Goal: Task Accomplishment & Management: Manage account settings

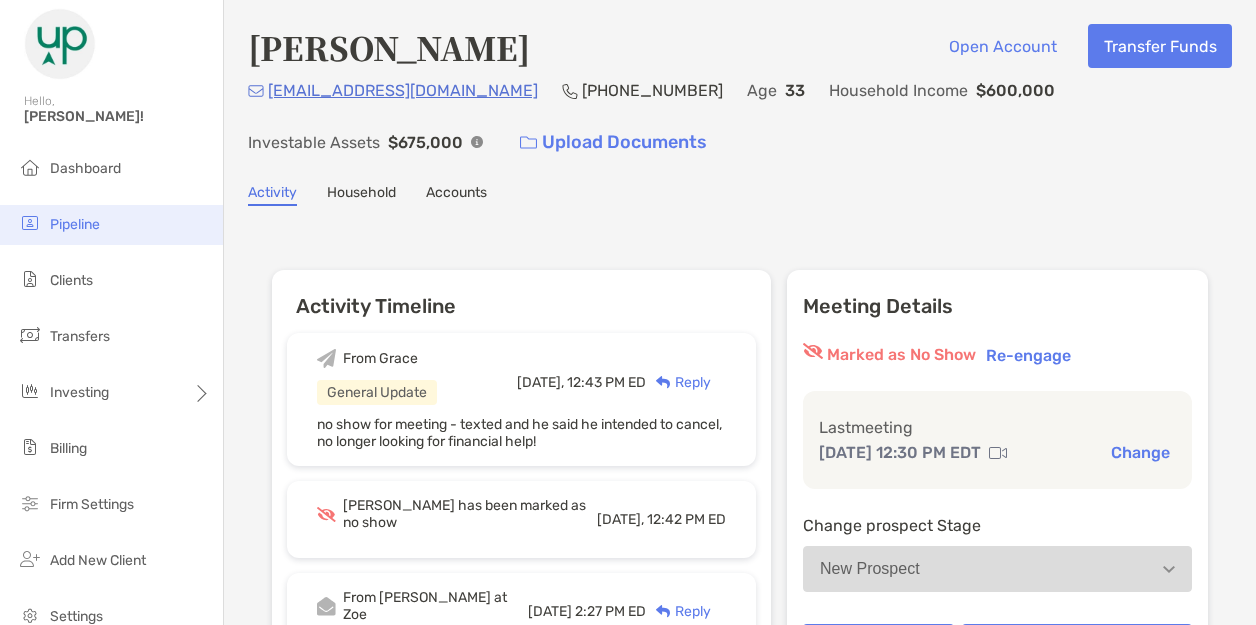
click at [72, 226] on span "Pipeline" at bounding box center [75, 224] width 50 height 17
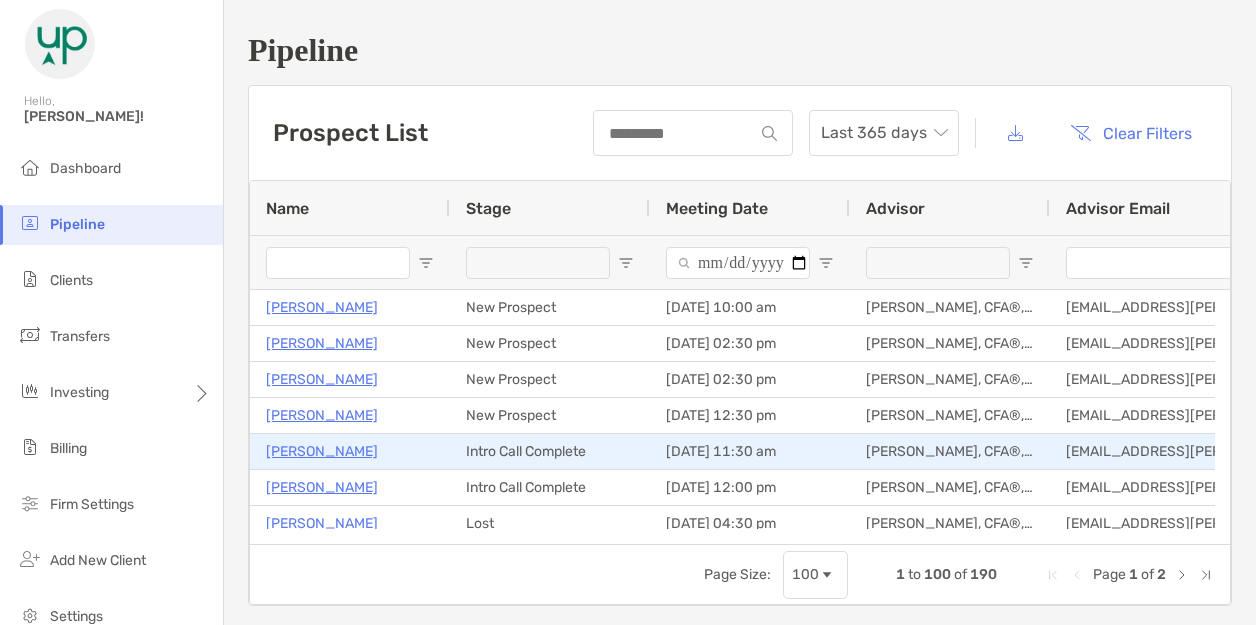
click at [296, 443] on p "[PERSON_NAME]" at bounding box center [322, 451] width 112 height 25
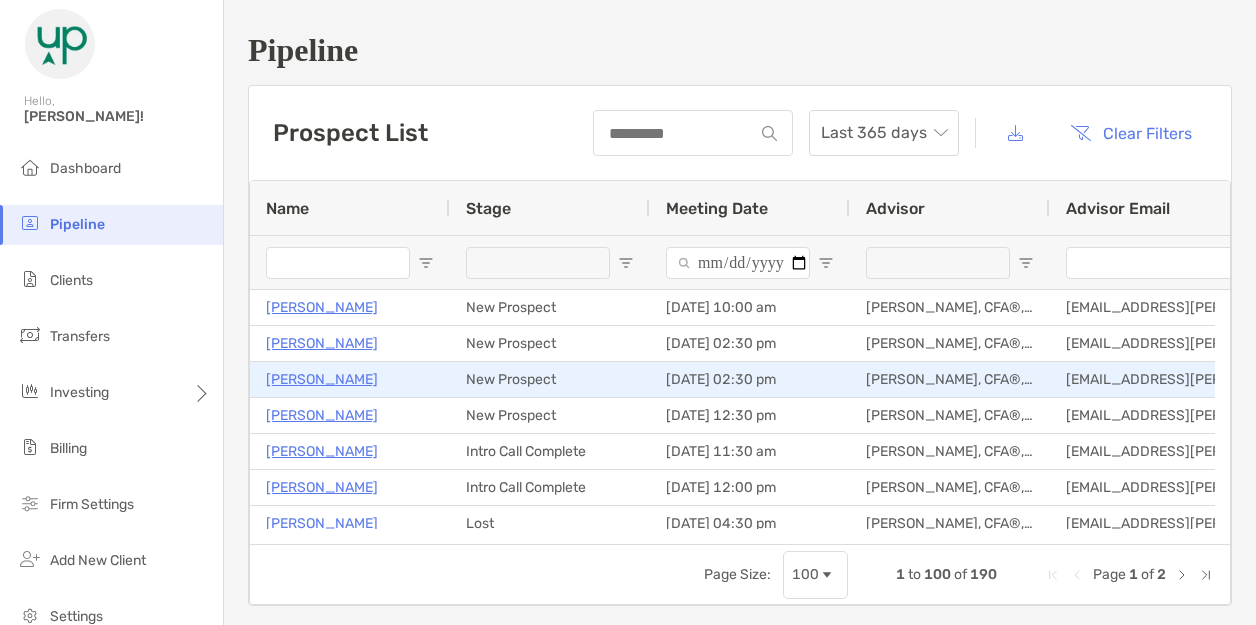
click at [320, 377] on p "Stephanie Chen" at bounding box center [322, 379] width 112 height 25
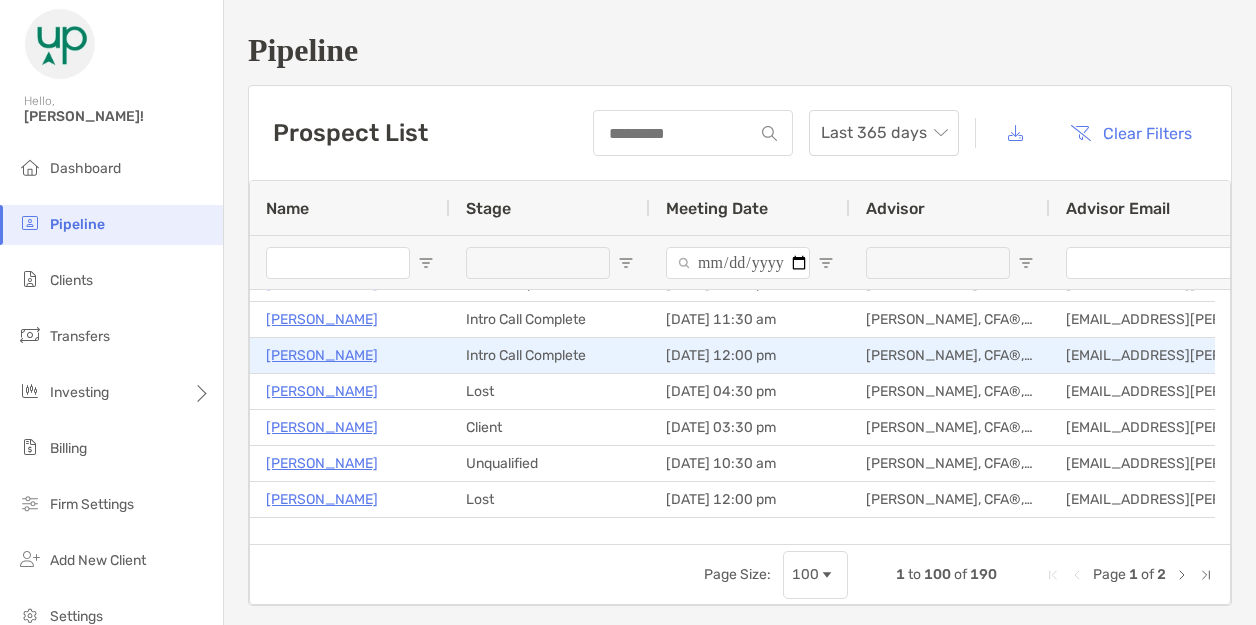
scroll to position [134, 0]
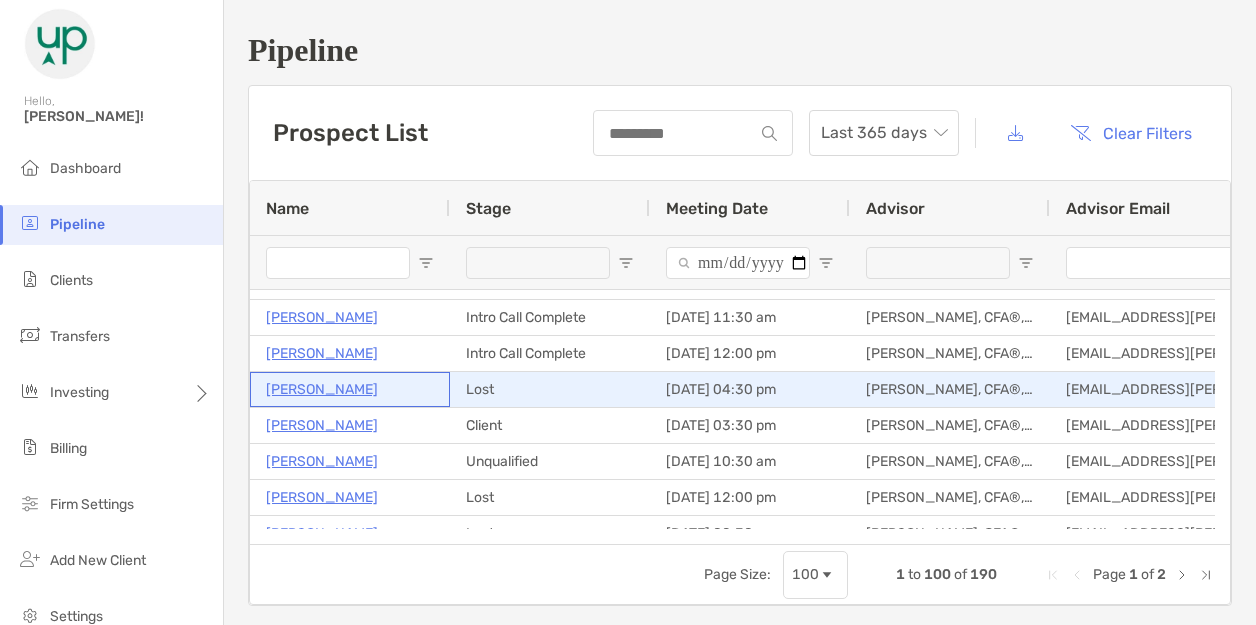
click at [326, 390] on p "Elliot Callender" at bounding box center [322, 389] width 112 height 25
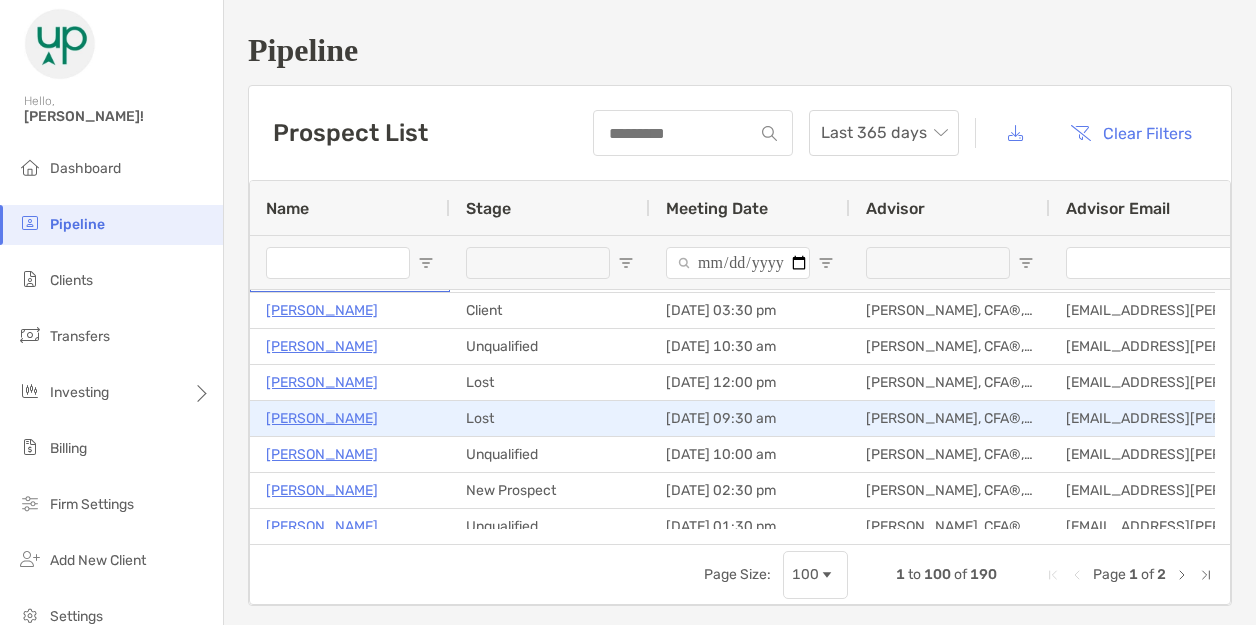
scroll to position [0, 0]
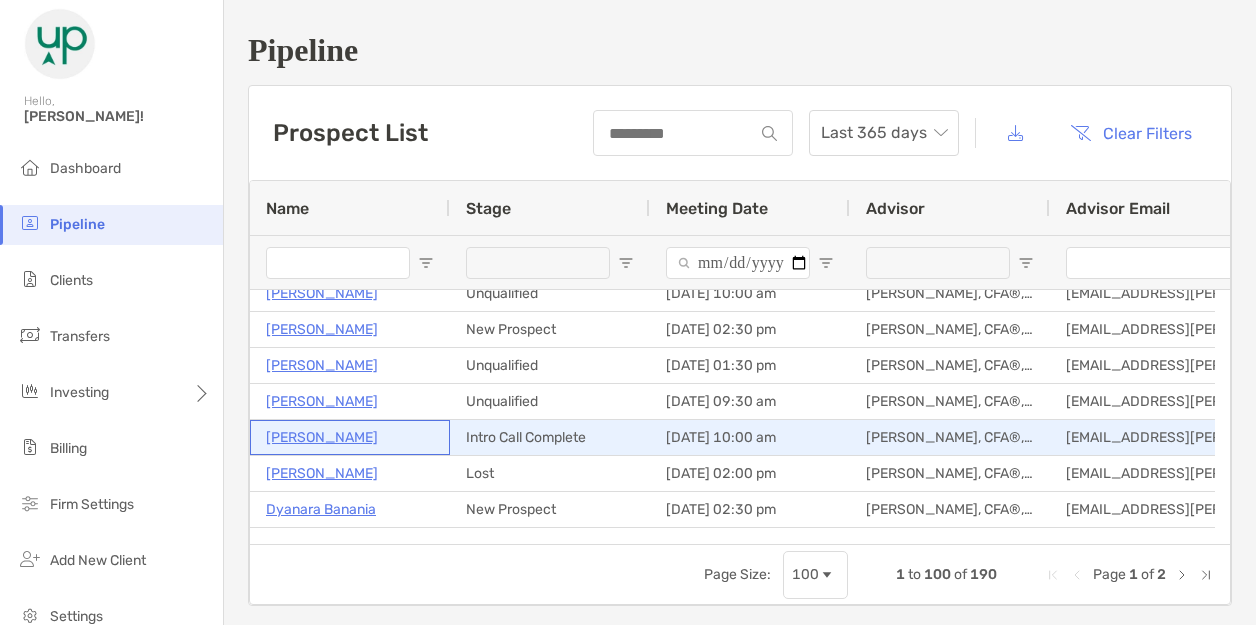
click at [329, 437] on p "[PERSON_NAME]" at bounding box center [322, 437] width 112 height 25
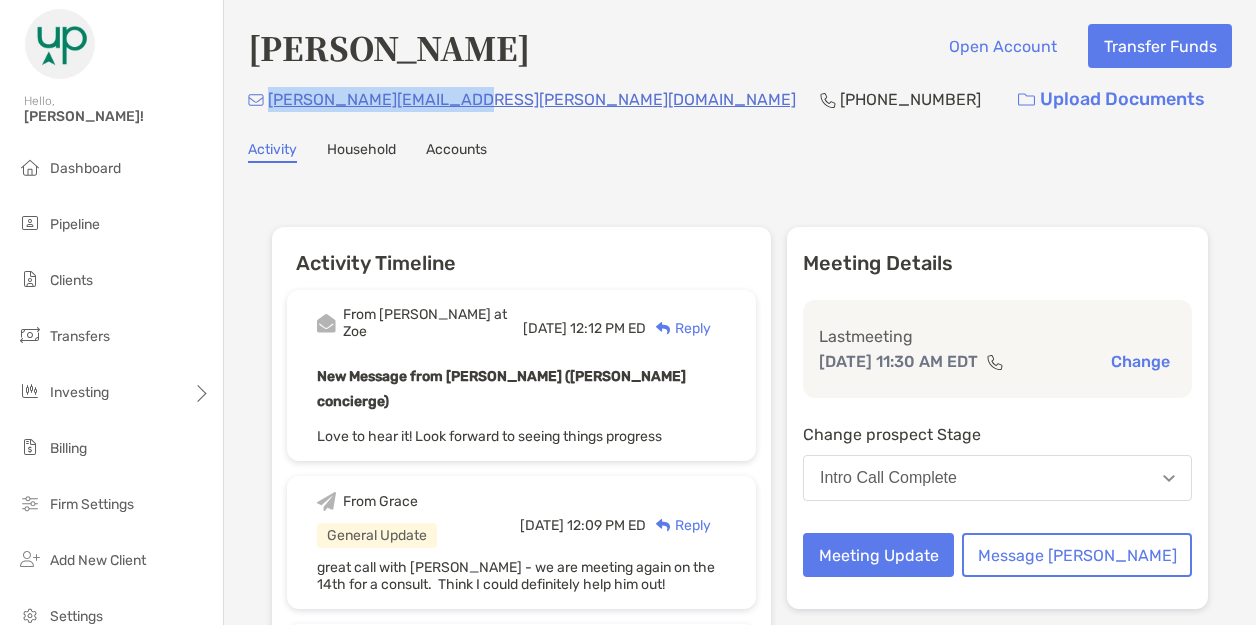
drag, startPoint x: 465, startPoint y: 95, endPoint x: 269, endPoint y: 122, distance: 197.8
copy p "yancy.gibbons@gmail.com"
click at [932, 487] on div "Intro Call Complete" at bounding box center [888, 478] width 137 height 18
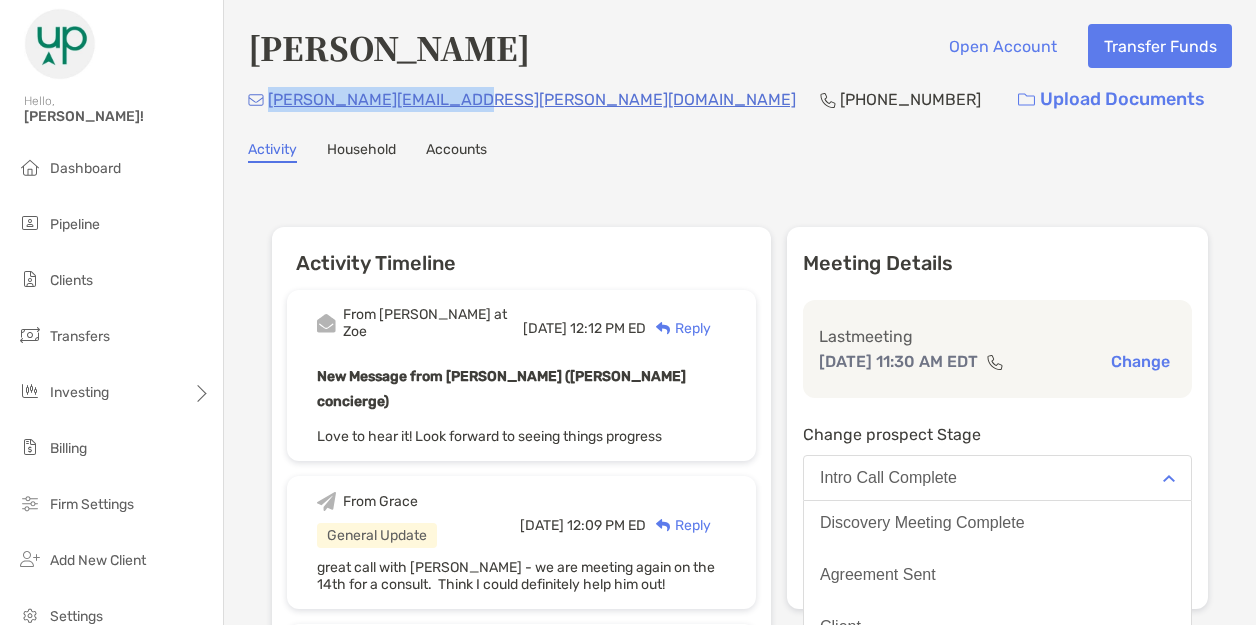
scroll to position [109, 0]
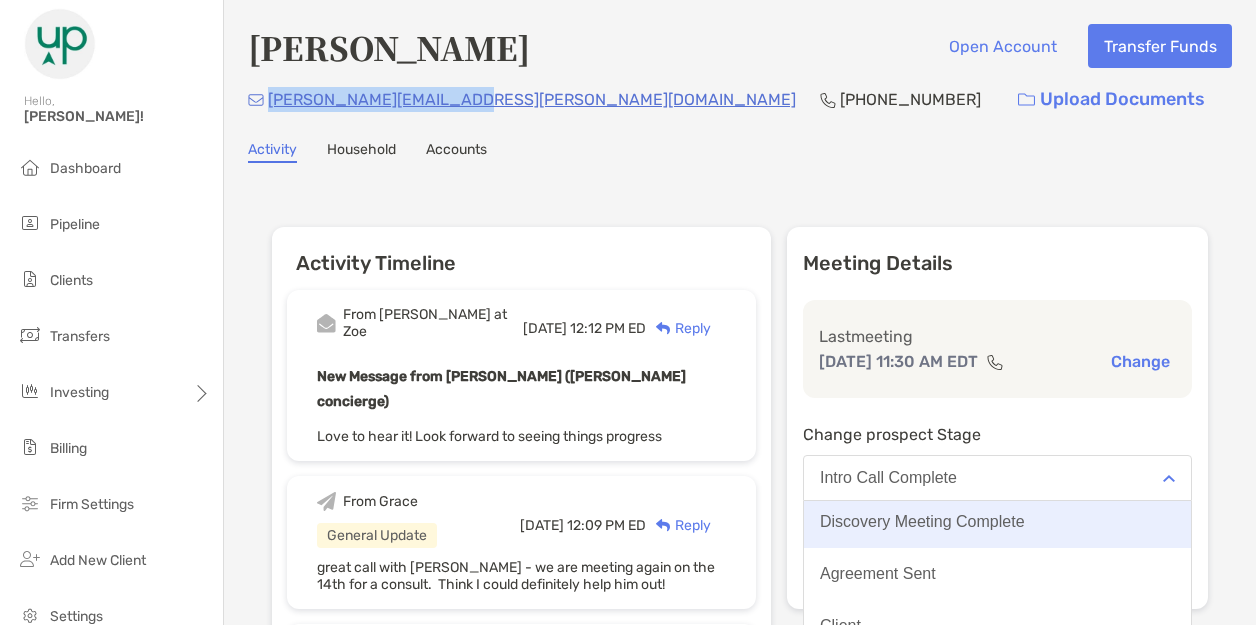
click at [941, 531] on div "Discovery Meeting Complete" at bounding box center [922, 522] width 205 height 18
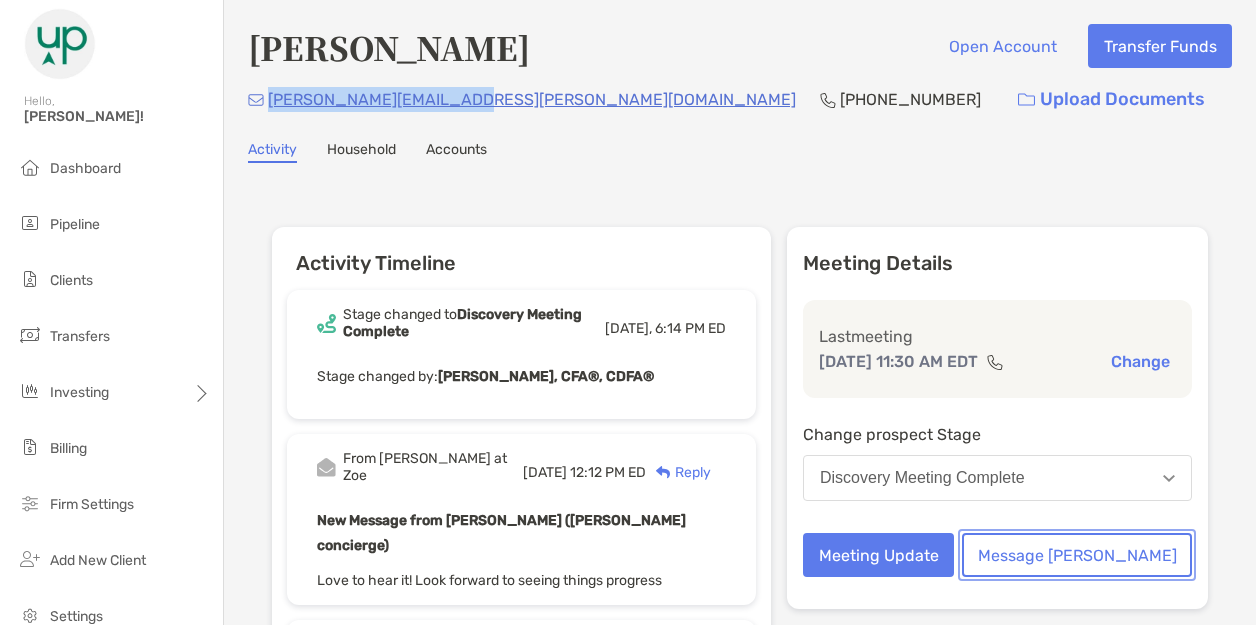
click at [1104, 577] on button "Message [PERSON_NAME]" at bounding box center [1077, 555] width 230 height 44
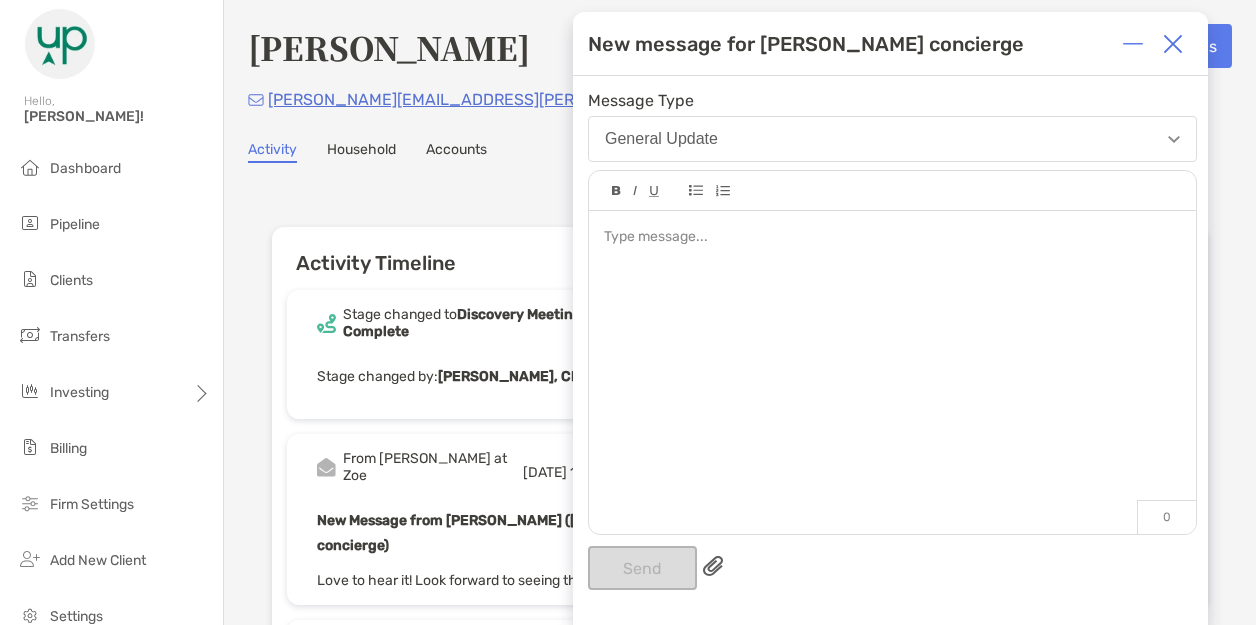
click at [954, 429] on div at bounding box center [892, 362] width 607 height 303
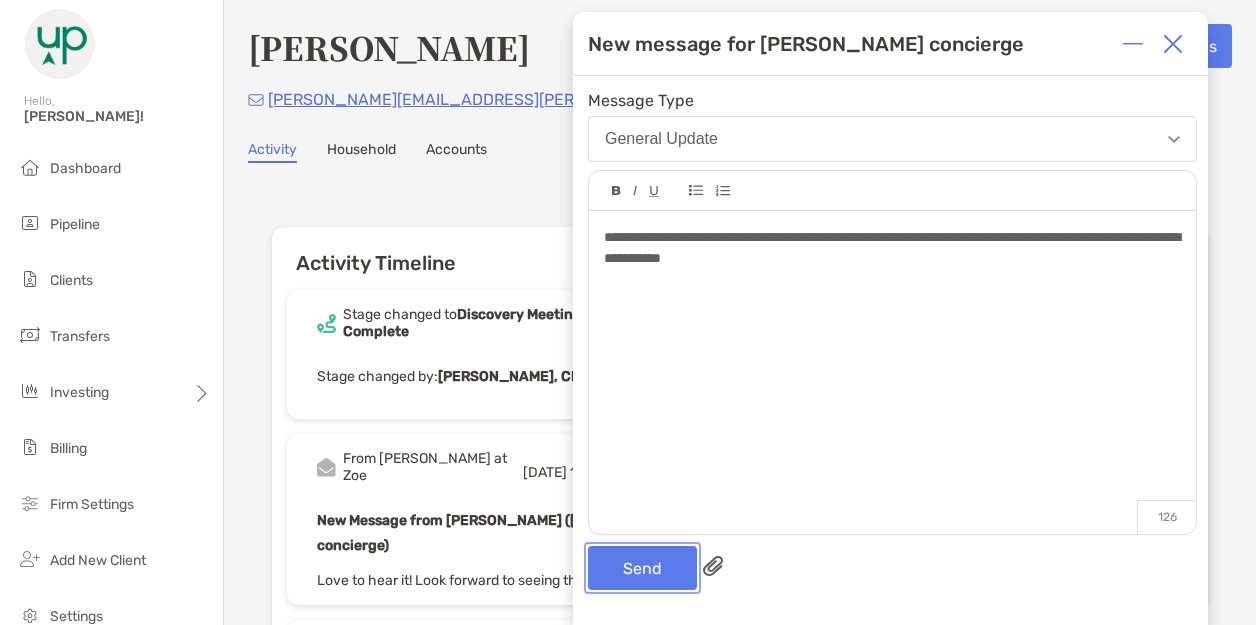
click at [634, 578] on button "Send" at bounding box center [642, 568] width 109 height 44
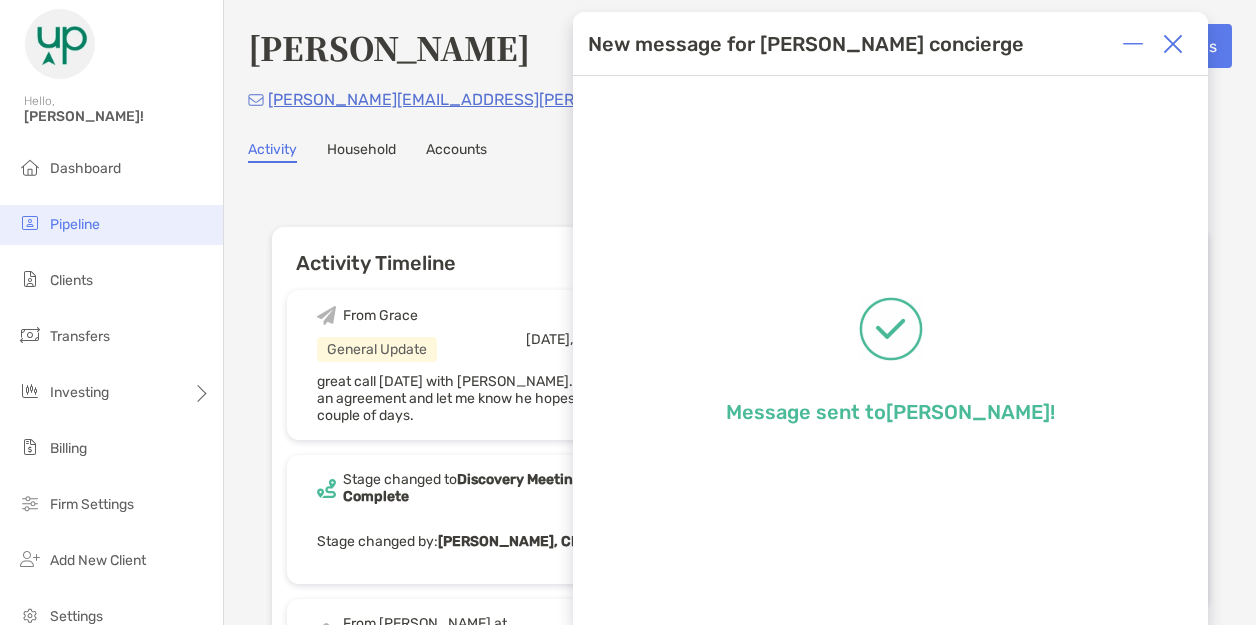
click at [100, 213] on li "Pipeline" at bounding box center [111, 225] width 223 height 40
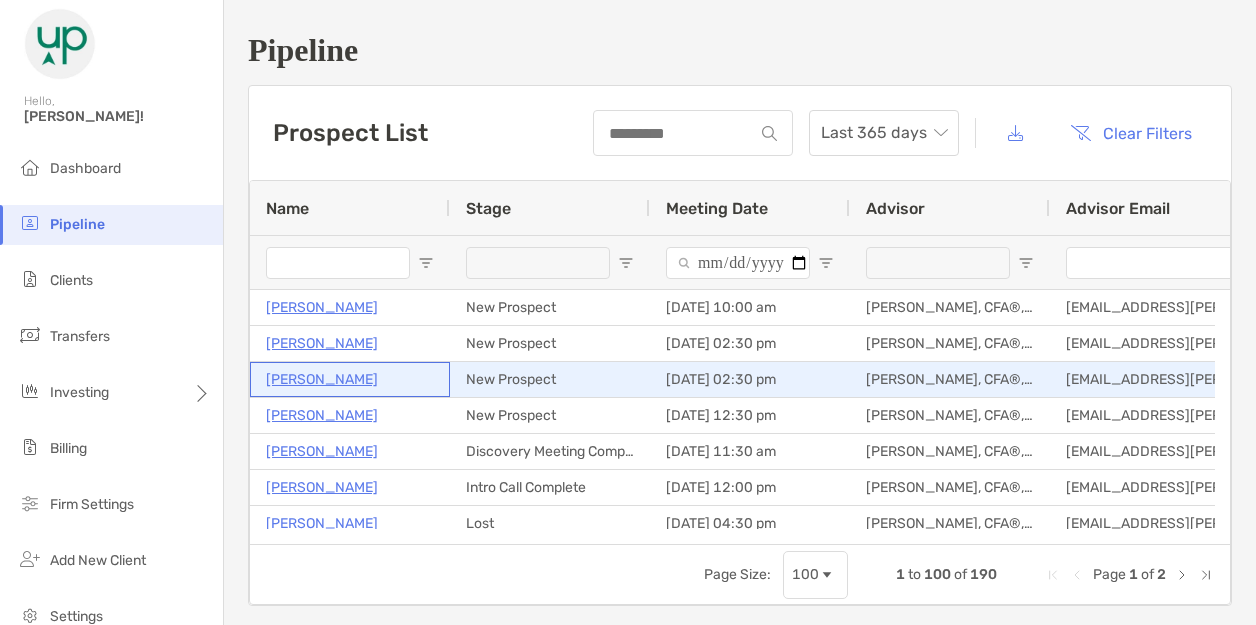
click at [306, 377] on p "Stephanie Chen" at bounding box center [322, 379] width 112 height 25
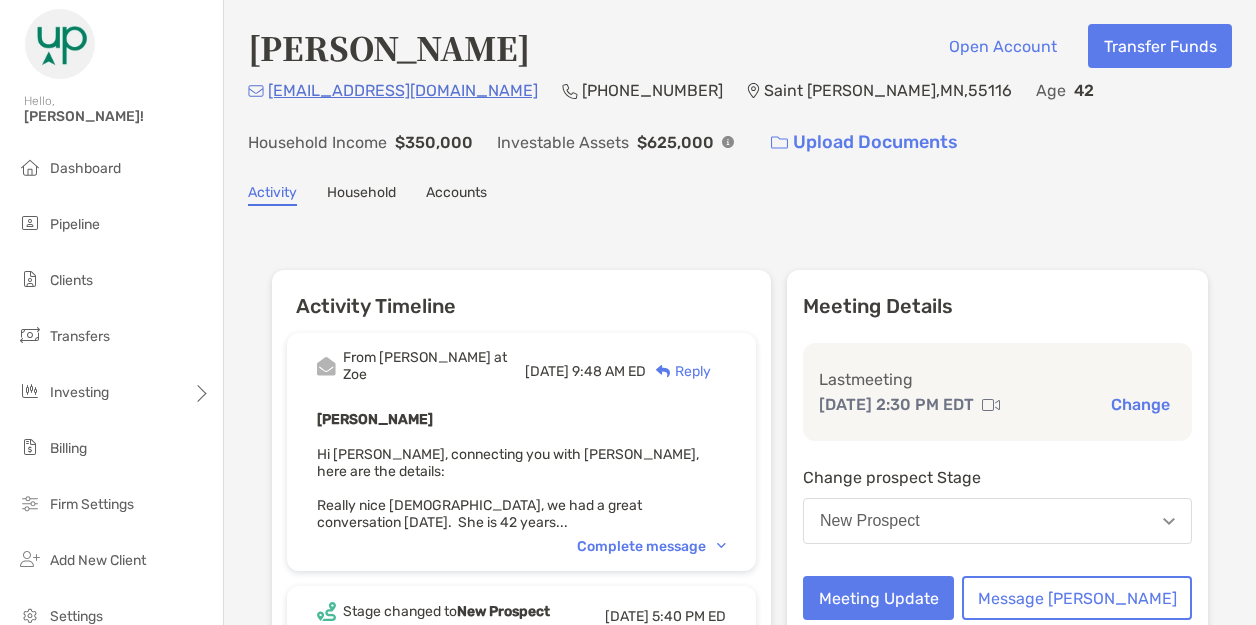
click at [928, 509] on button "New Prospect" at bounding box center [997, 521] width 389 height 46
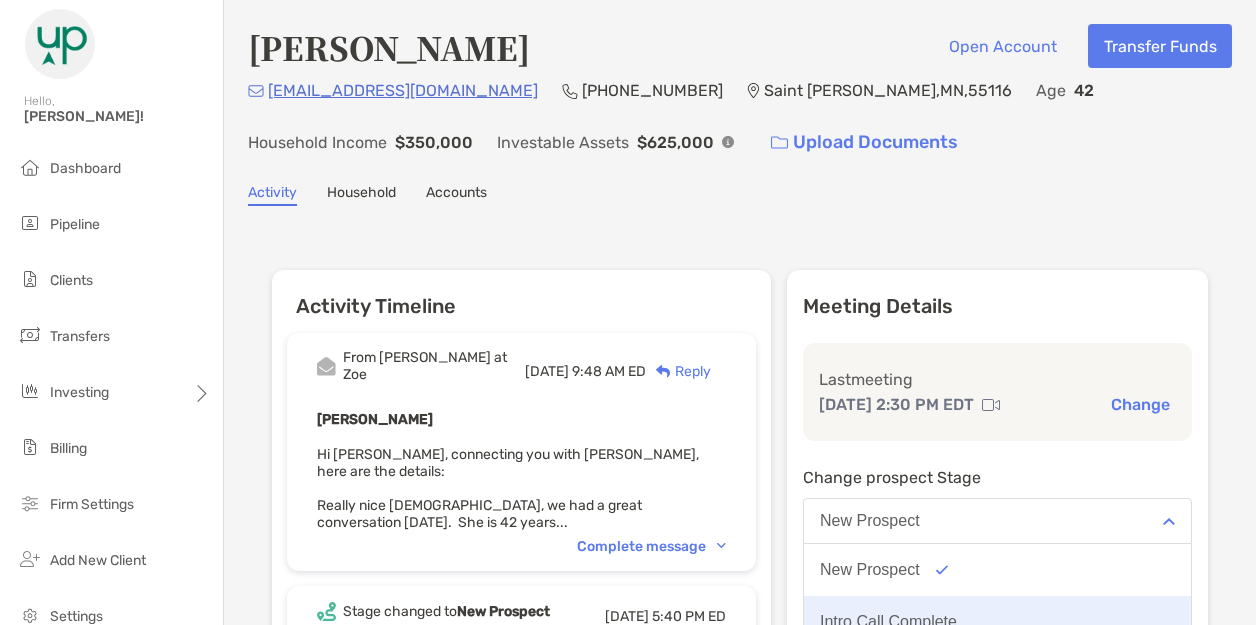
click at [957, 613] on div "Intro Call Complete" at bounding box center [888, 622] width 137 height 18
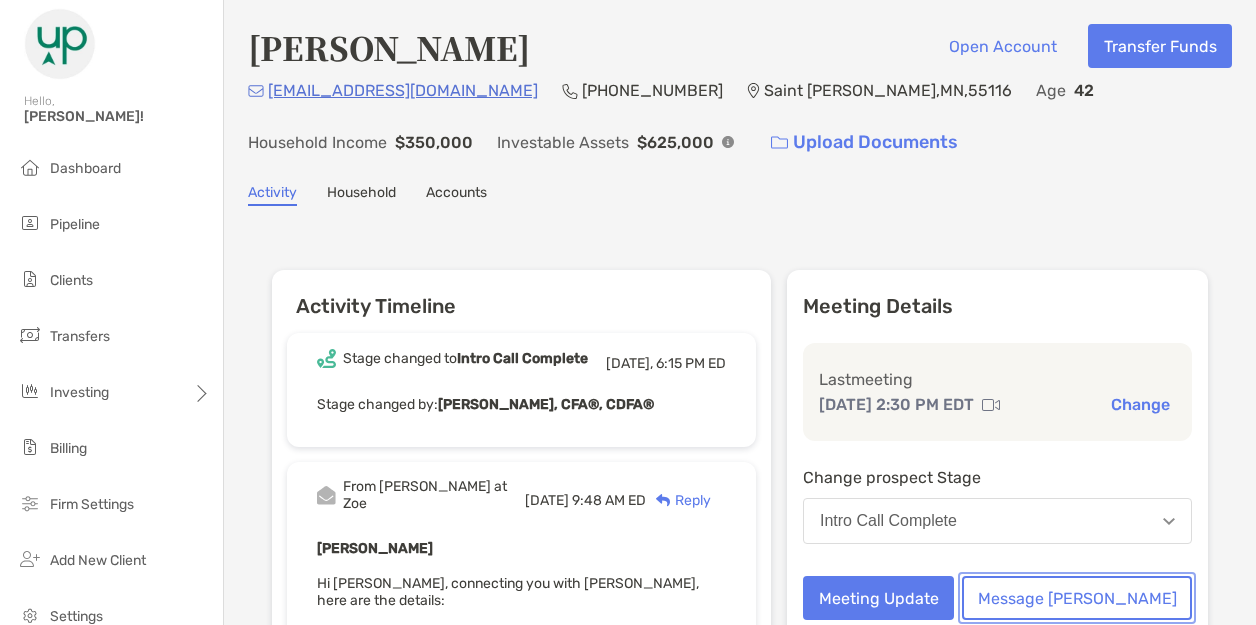
click at [1114, 592] on button "Message [PERSON_NAME]" at bounding box center [1077, 598] width 230 height 44
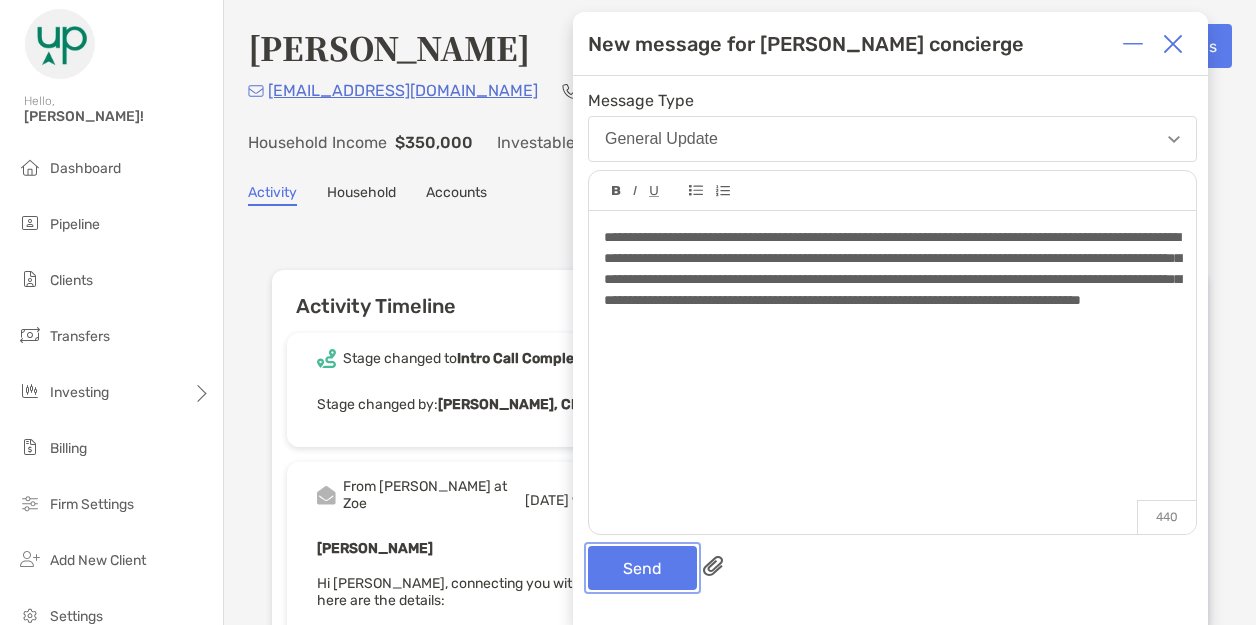
click at [644, 579] on button "Send" at bounding box center [642, 568] width 109 height 44
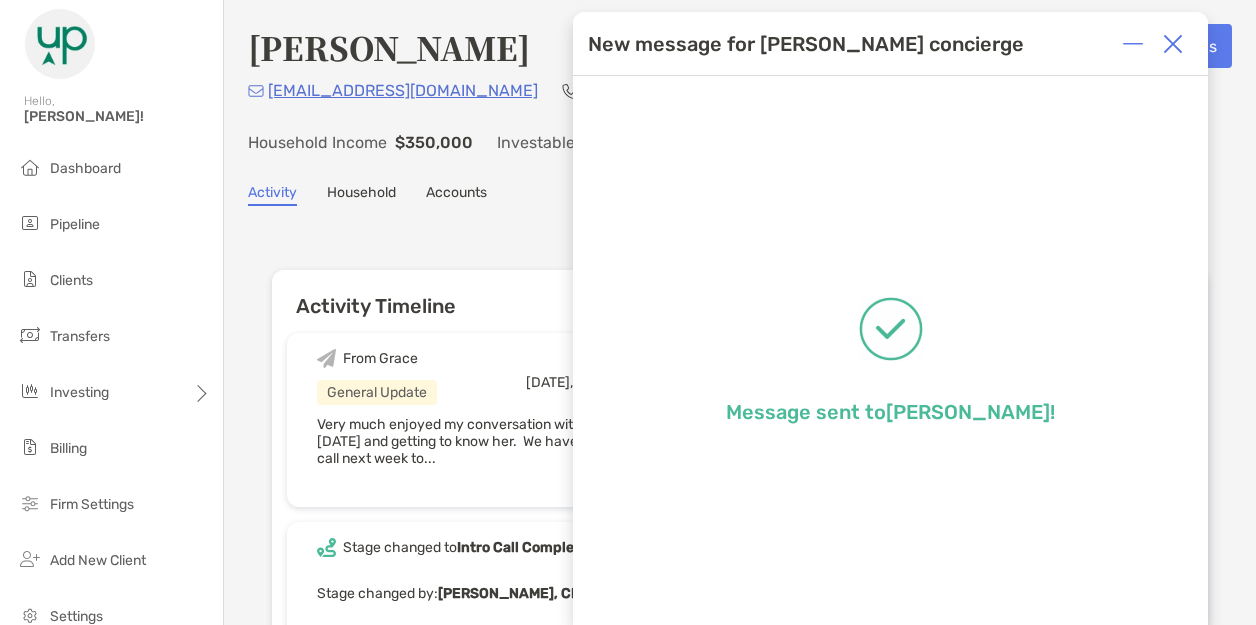
click at [1172, 41] on img at bounding box center [1173, 44] width 20 height 20
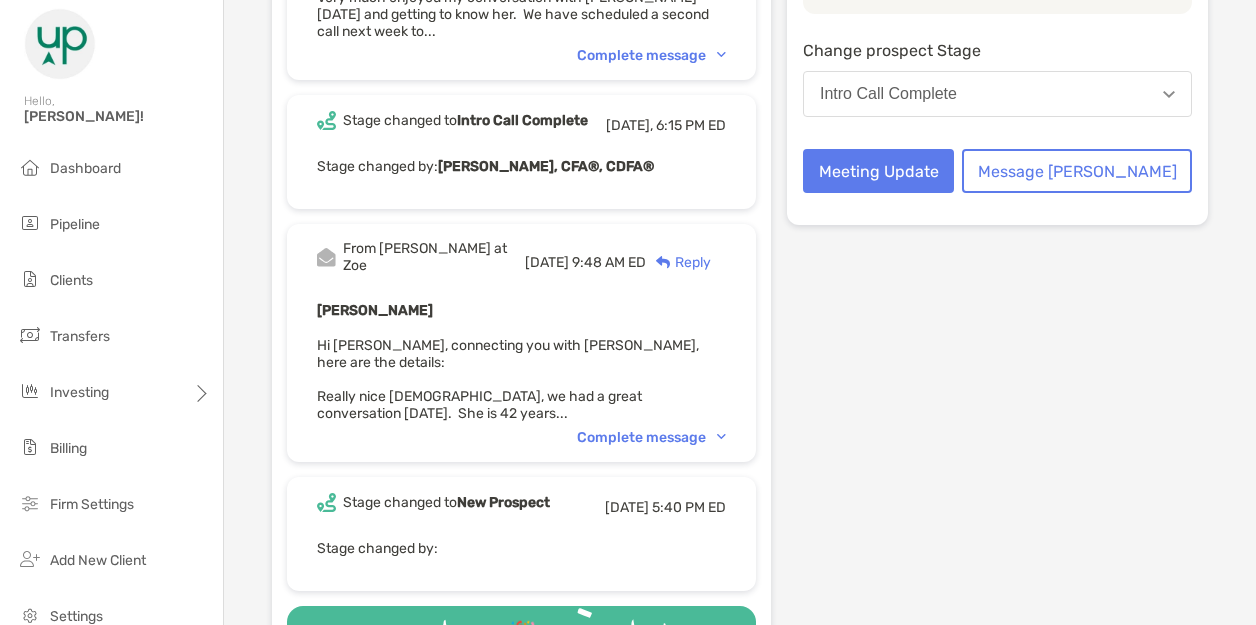
scroll to position [481, 0]
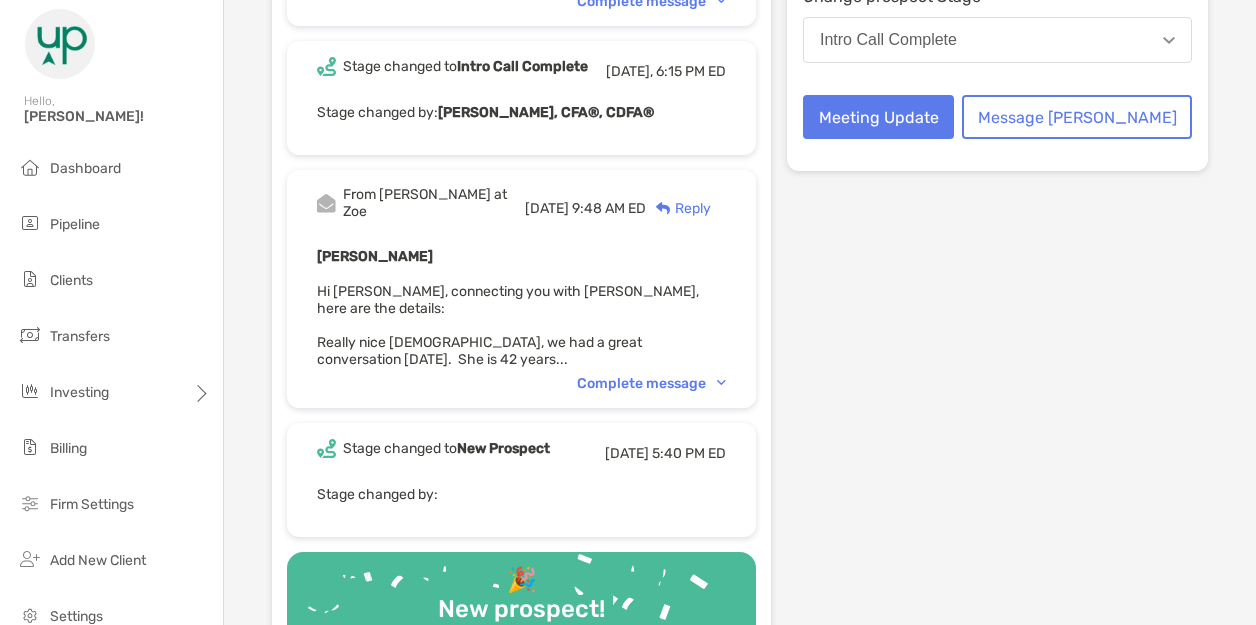
click at [713, 375] on div "Complete message" at bounding box center [651, 383] width 149 height 17
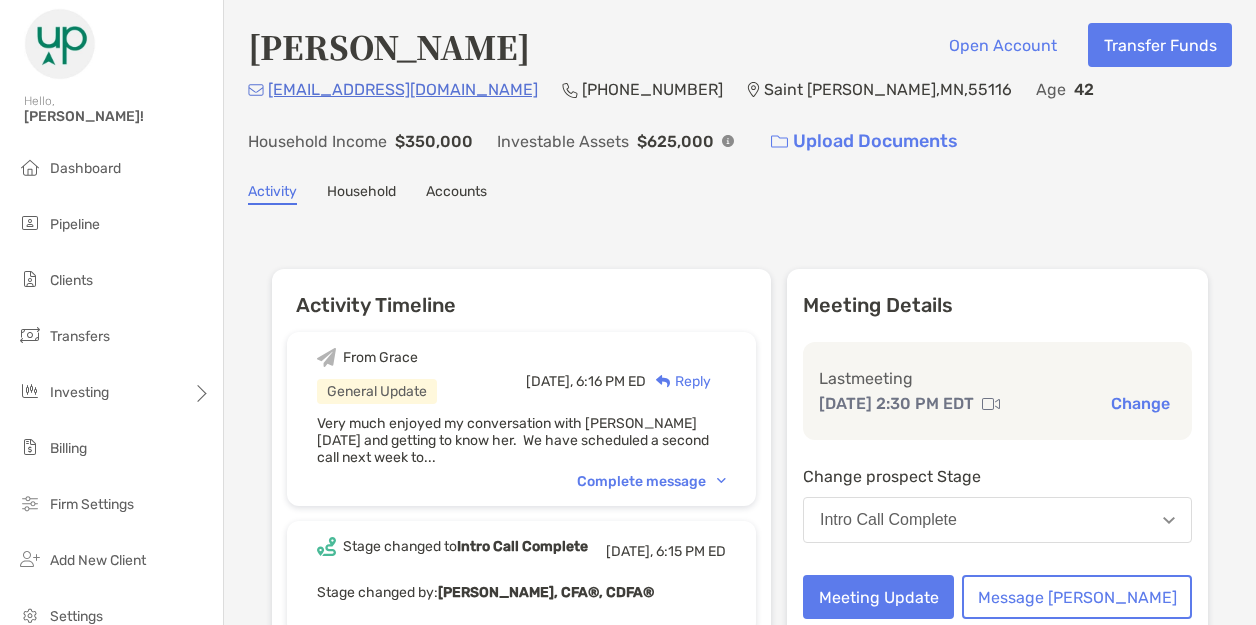
scroll to position [0, 0]
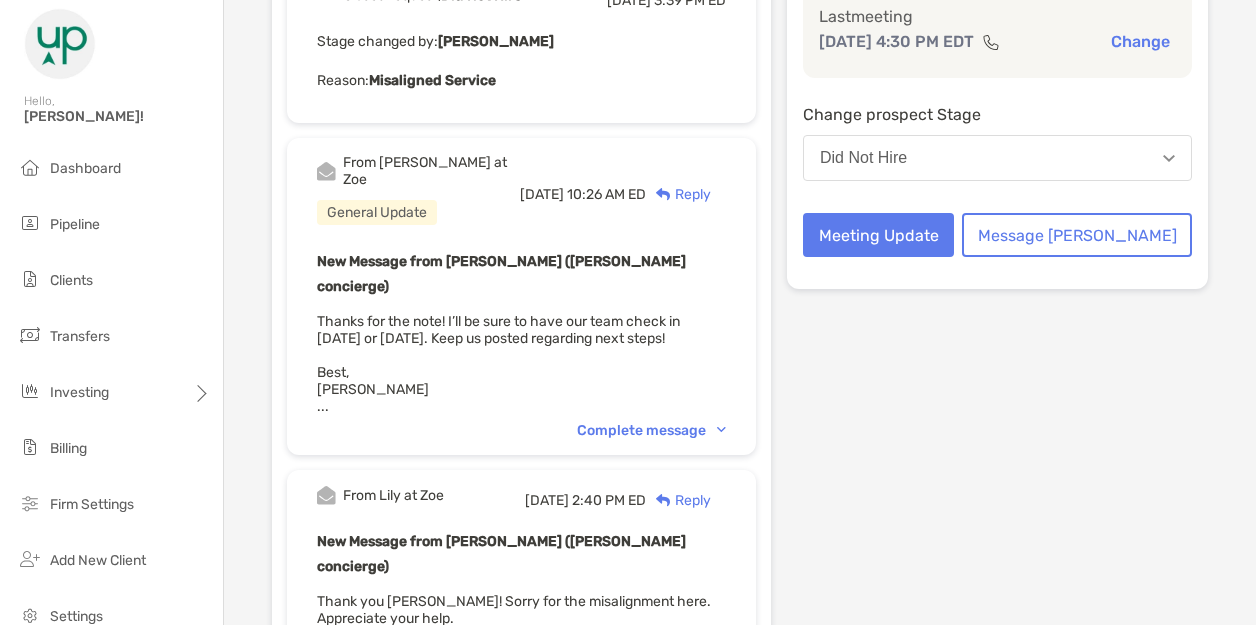
scroll to position [358, 0]
